Goal: Task Accomplishment & Management: Manage account settings

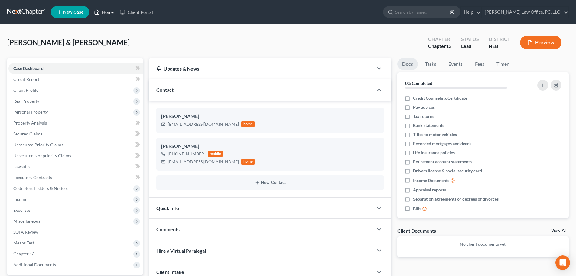
click at [111, 10] on link "Home" at bounding box center [104, 12] width 26 height 11
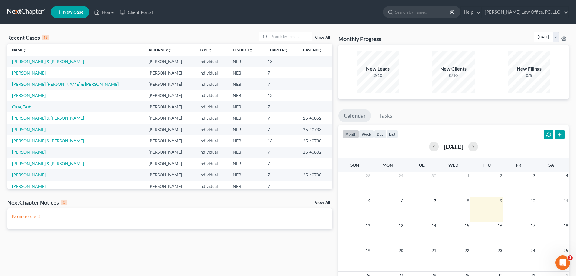
click at [26, 154] on link "[PERSON_NAME]" at bounding box center [29, 151] width 34 height 5
click at [27, 151] on link "[PERSON_NAME]" at bounding box center [29, 151] width 34 height 5
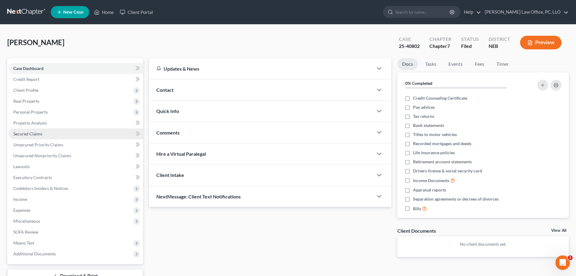
click at [41, 134] on span "Secured Claims" at bounding box center [27, 133] width 29 height 5
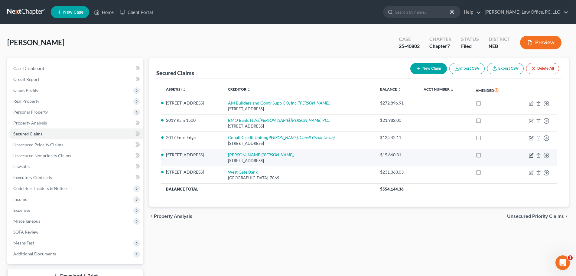
click at [532, 153] on icon "button" at bounding box center [531, 155] width 5 height 5
select select "30"
select select "3"
select select "0"
